Goal: Task Accomplishment & Management: Manage account settings

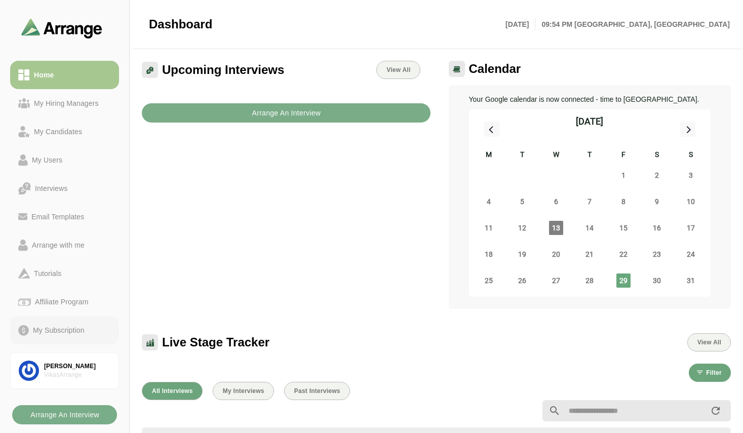
click at [62, 327] on div "My Subscription" at bounding box center [59, 330] width 60 height 12
